Goal: Find specific page/section: Find specific page/section

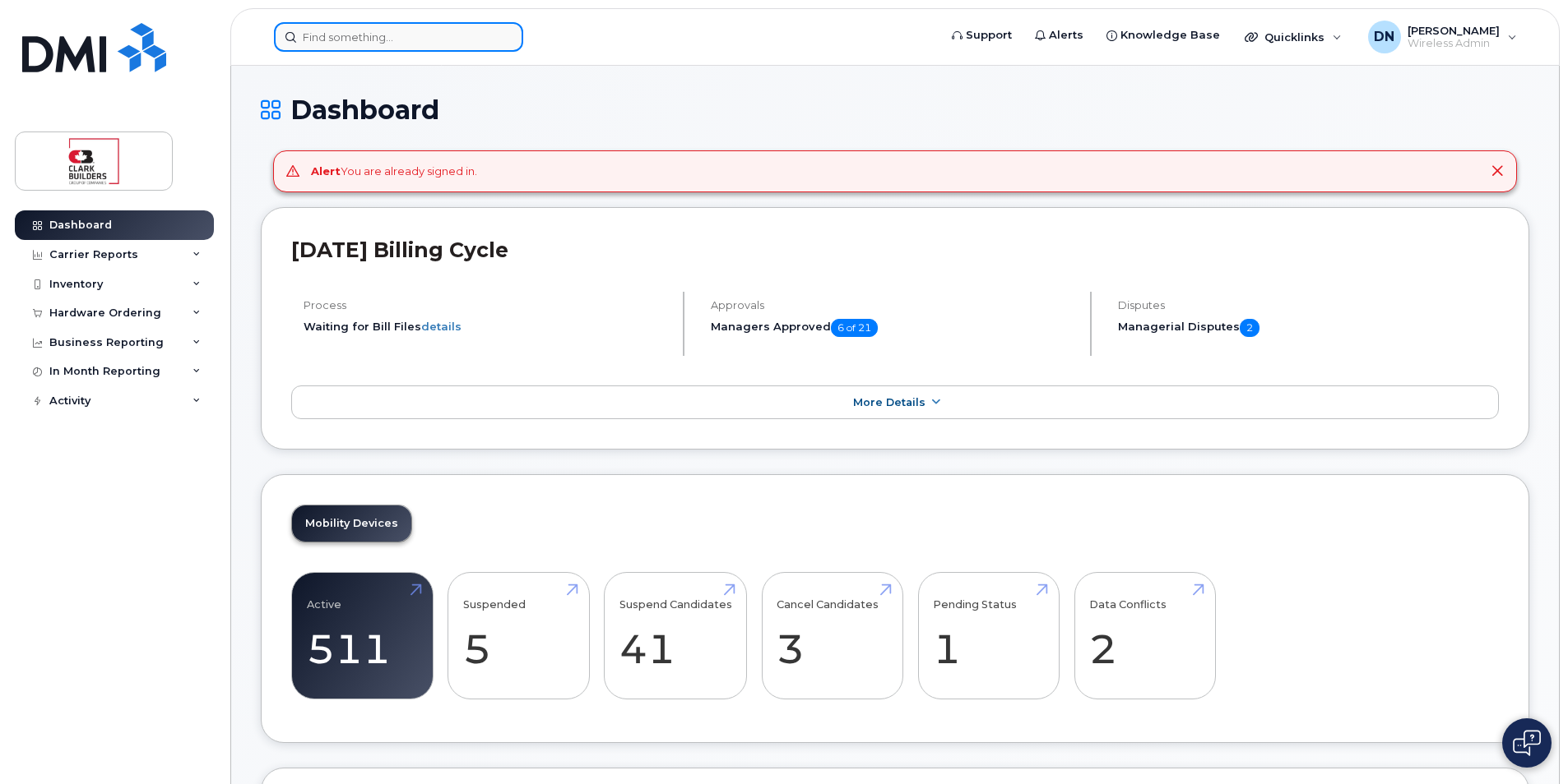
drag, startPoint x: 479, startPoint y: 40, endPoint x: 446, endPoint y: 31, distance: 34.2
click at [478, 44] on input at bounding box center [398, 36] width 249 height 29
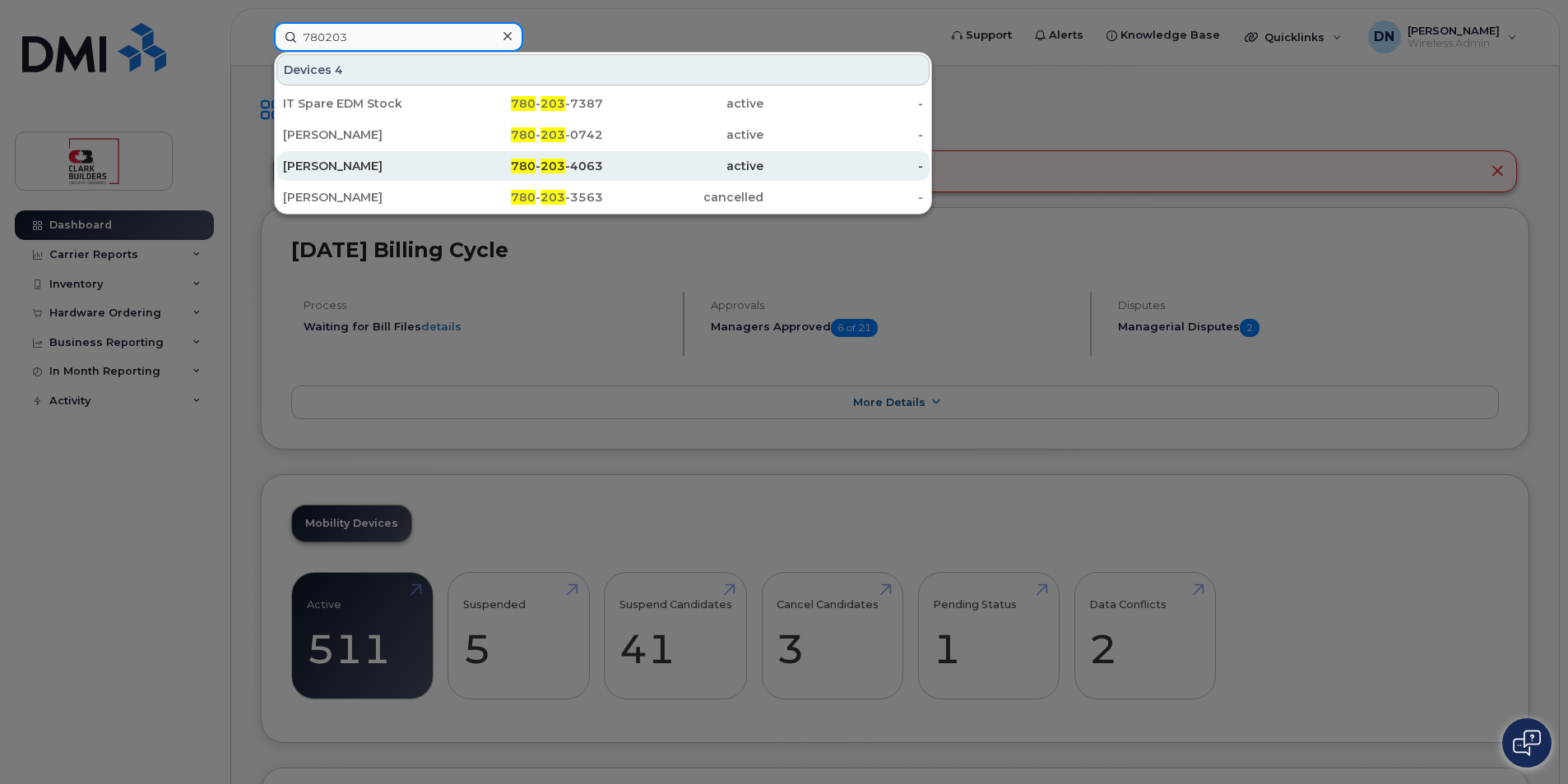
type input "780203"
click at [563, 164] on span "203" at bounding box center [553, 165] width 25 height 15
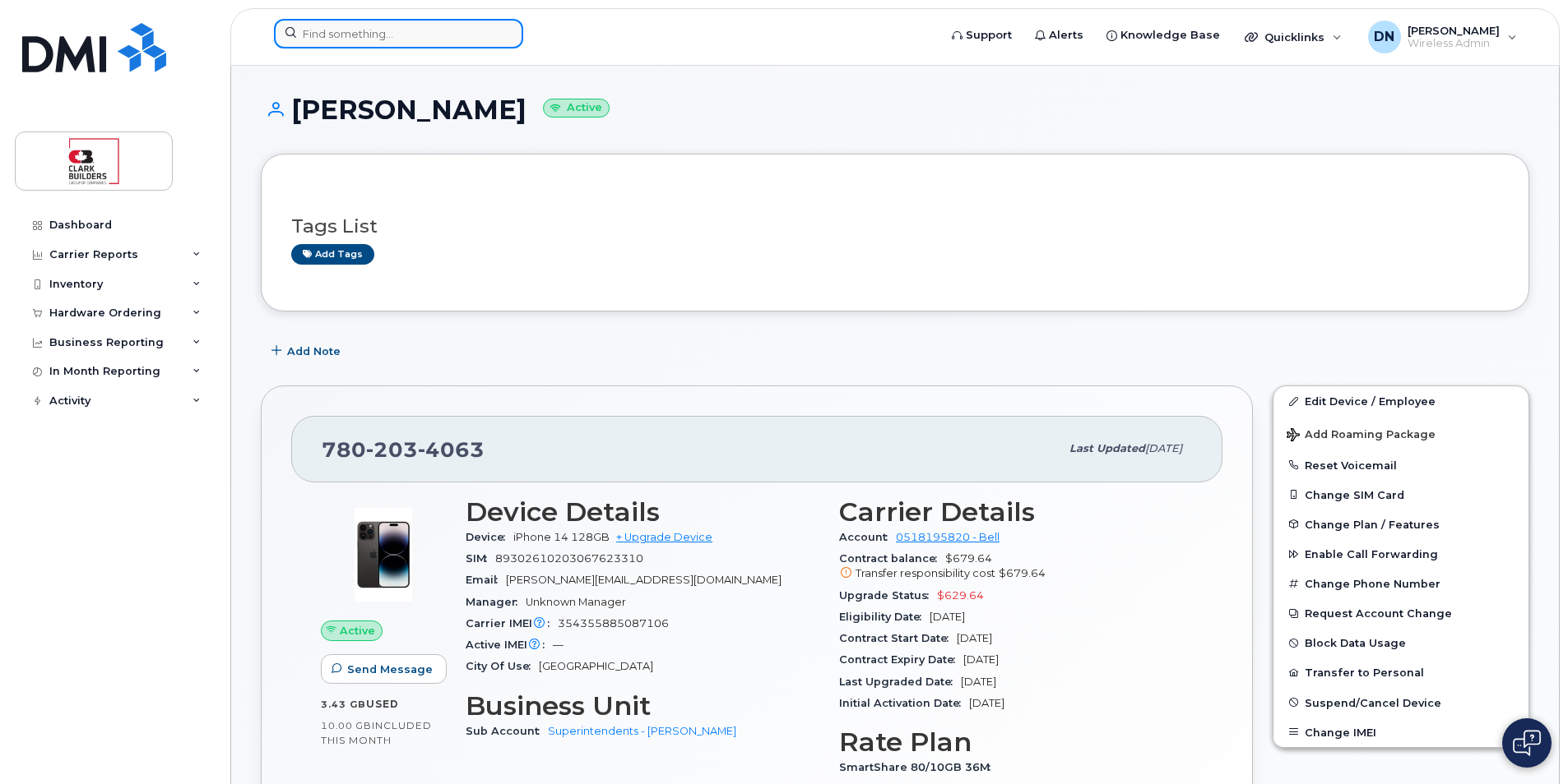
click at [447, 34] on input at bounding box center [398, 33] width 249 height 29
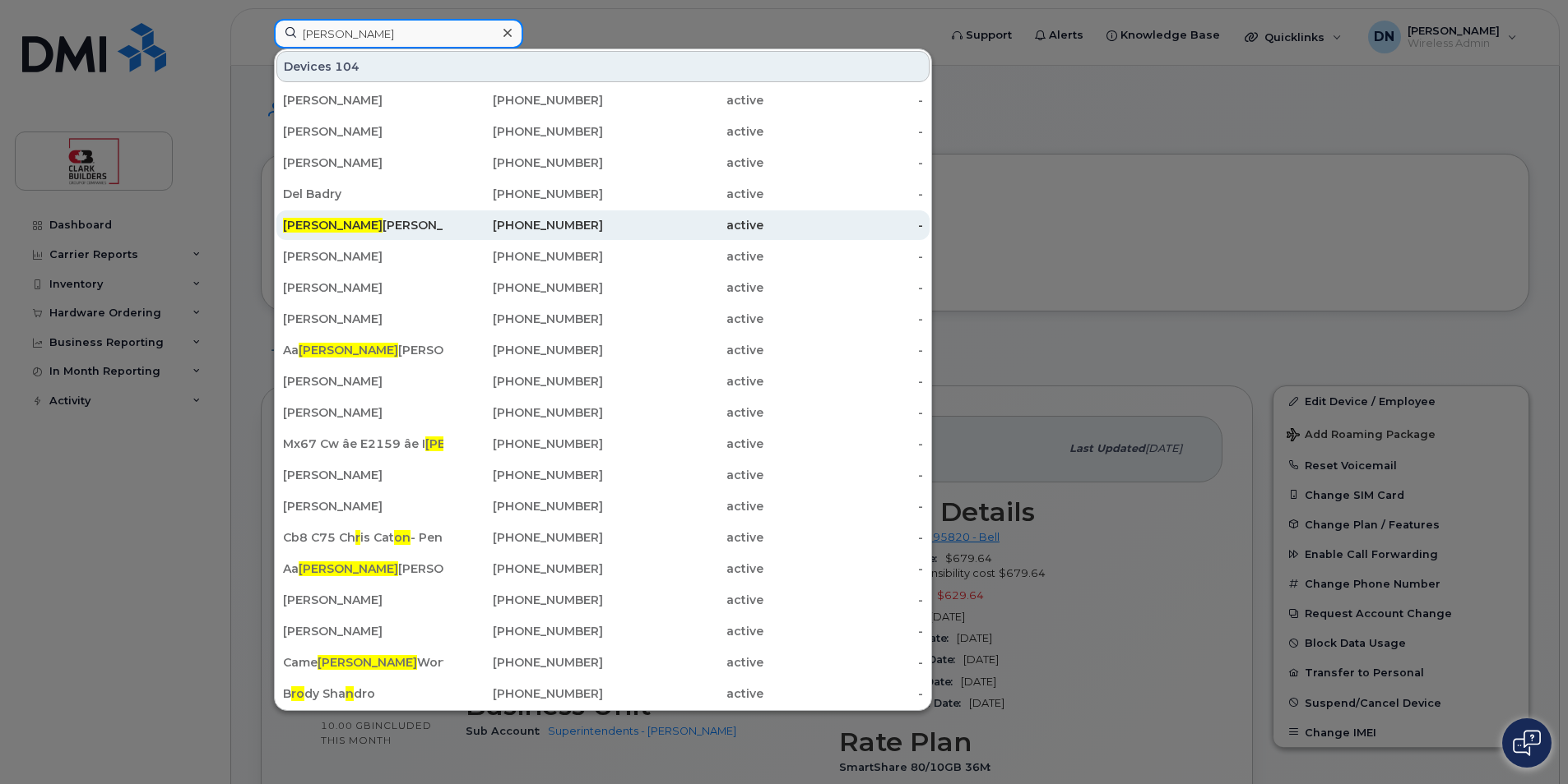
type input "[PERSON_NAME]"
click at [603, 217] on div "[PHONE_NUMBER]" at bounding box center [683, 225] width 160 height 29
